Goal: Transaction & Acquisition: Download file/media

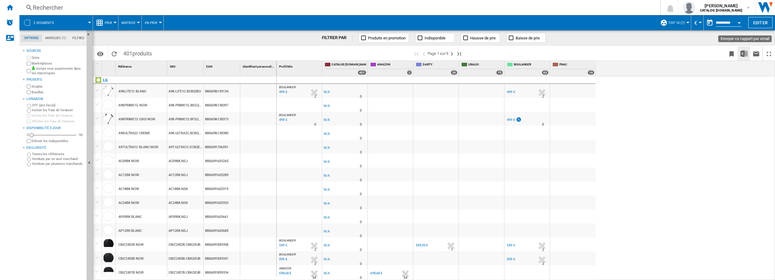
click at [745, 53] on img "Télécharger au format Excel" at bounding box center [743, 53] width 7 height 7
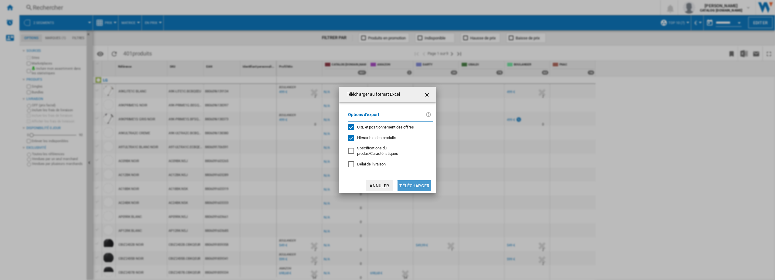
drag, startPoint x: 411, startPoint y: 185, endPoint x: 436, endPoint y: 206, distance: 32.9
click at [411, 185] on button "Télécharger" at bounding box center [414, 186] width 34 height 11
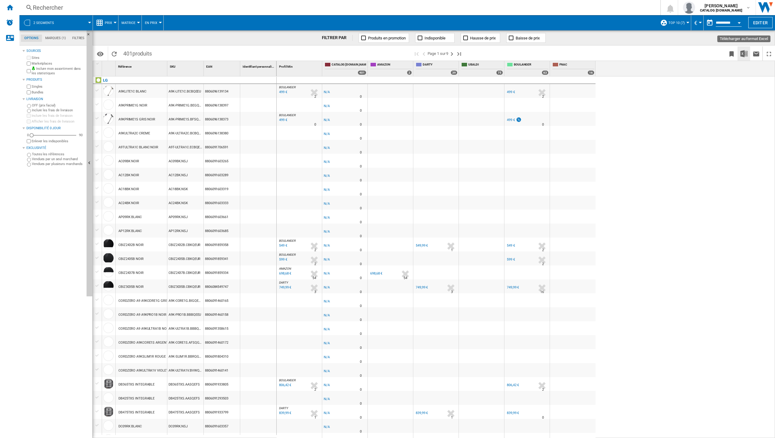
click at [744, 52] on img "Télécharger au format Excel" at bounding box center [743, 53] width 7 height 7
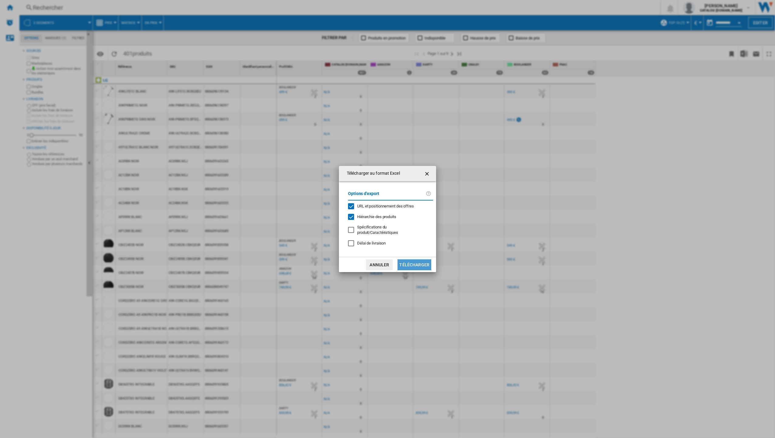
click at [421, 267] on button "Télécharger" at bounding box center [414, 265] width 34 height 11
